Goal: Transaction & Acquisition: Download file/media

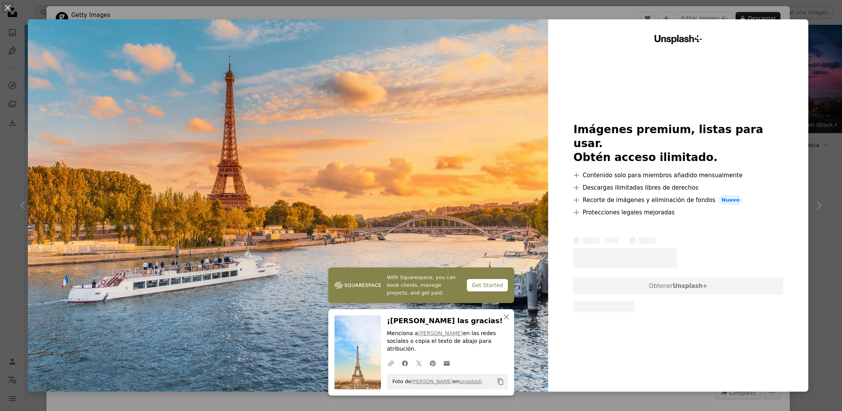
scroll to position [568, 0]
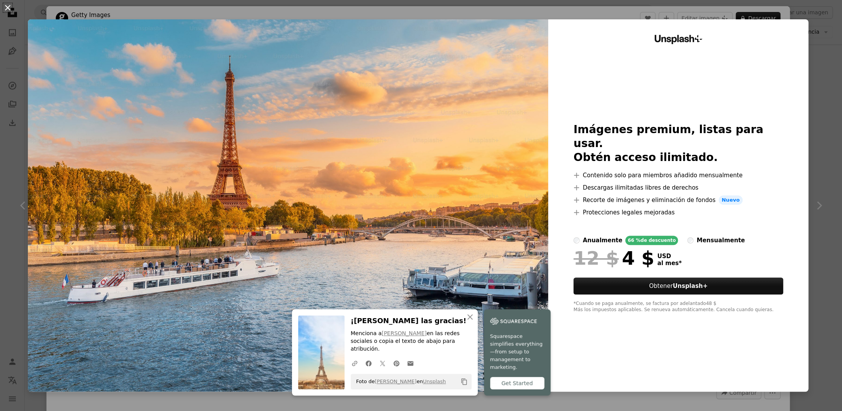
click at [6, 6] on button "An X shape" at bounding box center [7, 7] width 9 height 9
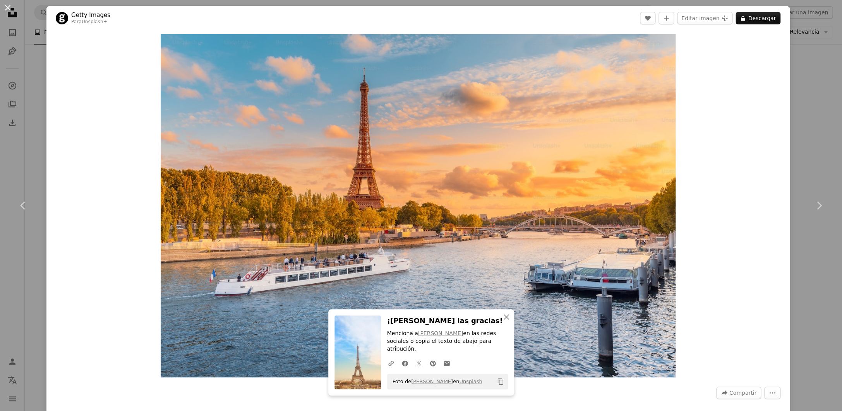
click at [10, 12] on button "An X shape" at bounding box center [7, 7] width 9 height 9
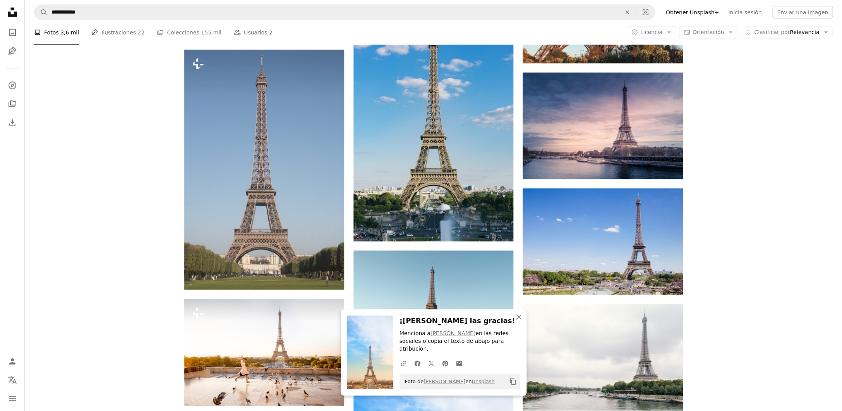
scroll to position [946, 0]
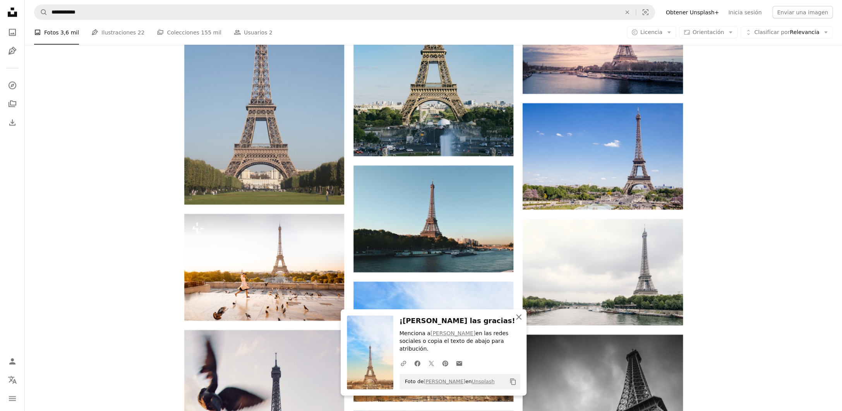
click at [520, 320] on icon "button" at bounding box center [518, 316] width 5 height 5
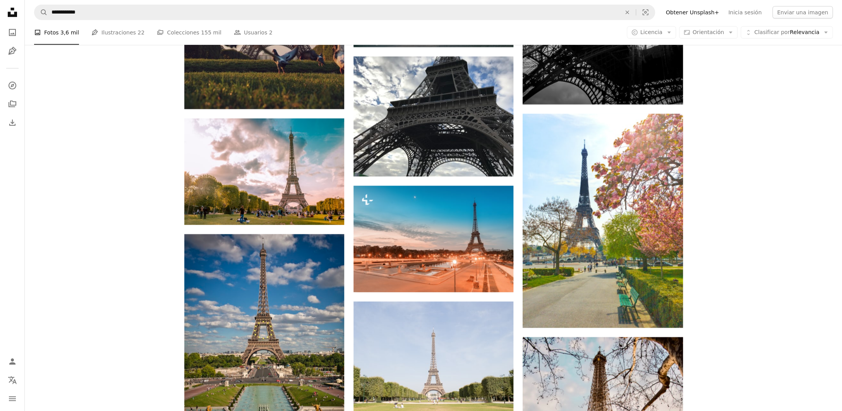
scroll to position [1418, 0]
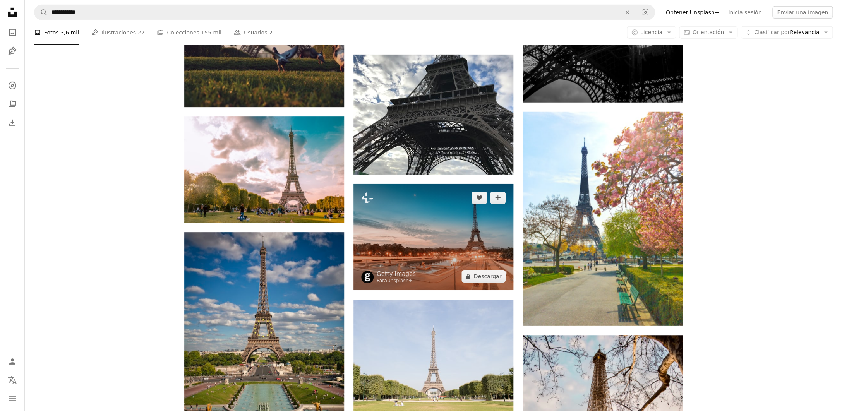
click at [467, 245] on img at bounding box center [433, 237] width 160 height 106
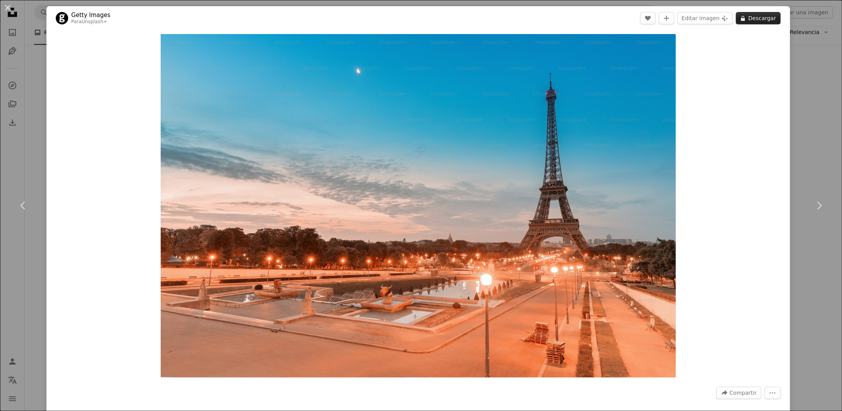
click at [758, 16] on button "A lock Descargar" at bounding box center [757, 18] width 45 height 12
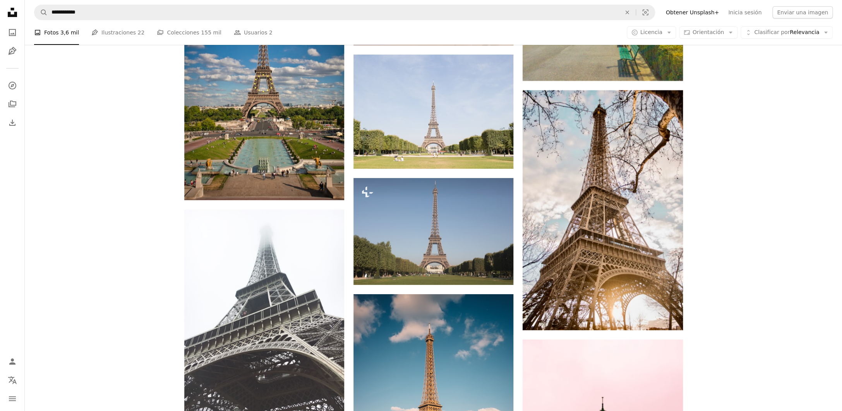
scroll to position [1810, 0]
